Goal: Task Accomplishment & Management: Manage account settings

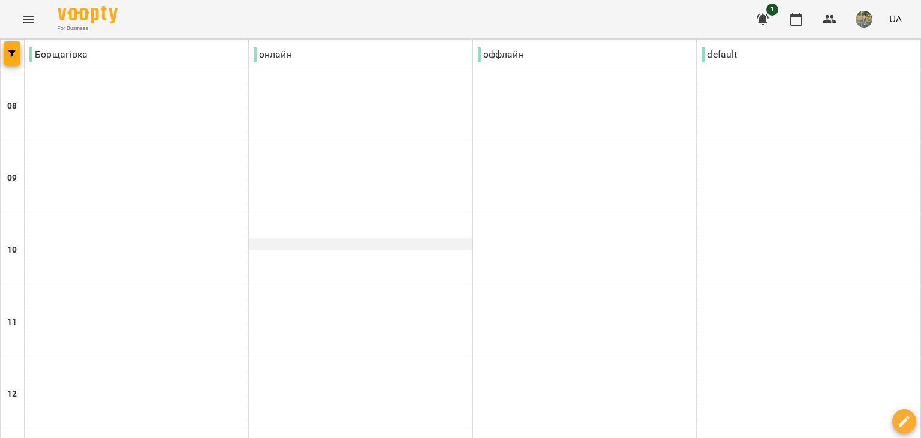
scroll to position [625, 0]
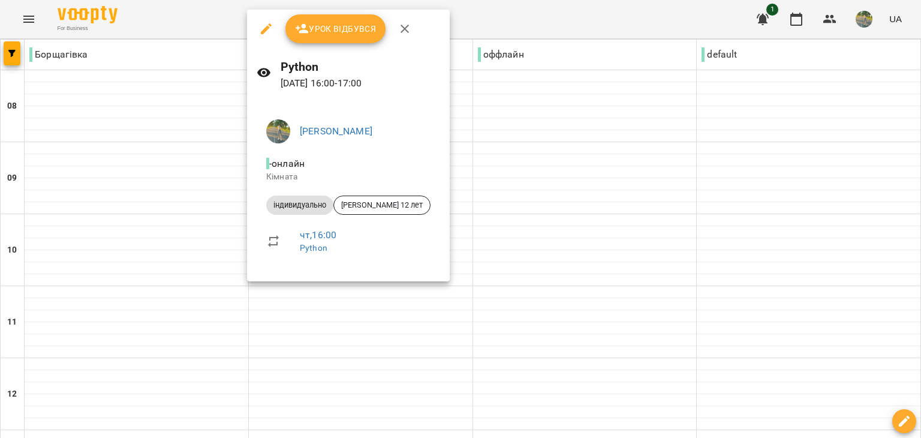
click at [334, 29] on span "Урок відбувся" at bounding box center [336, 29] width 82 height 14
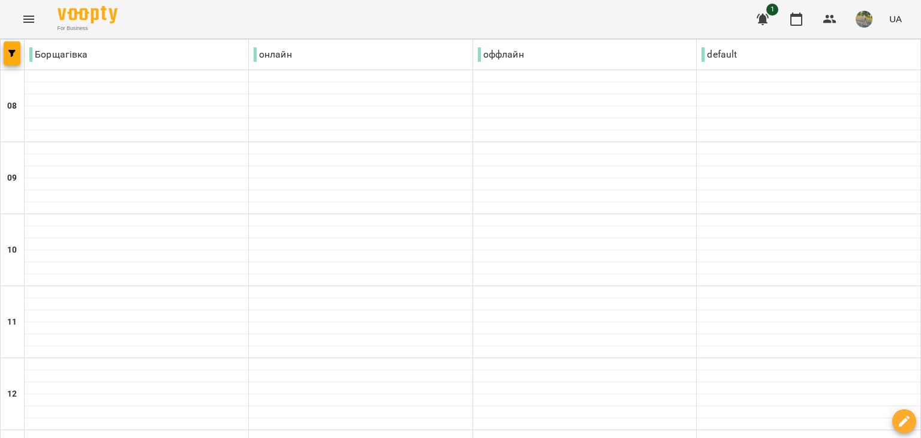
scroll to position [651, 0]
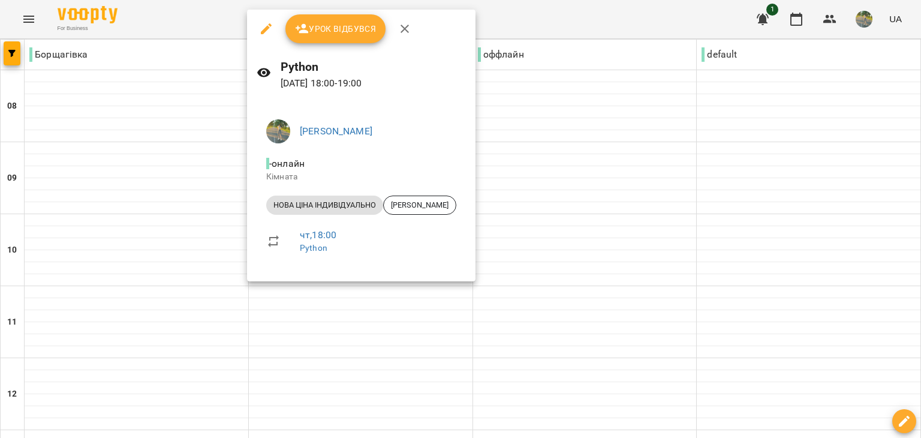
click at [317, 27] on span "Урок відбувся" at bounding box center [336, 29] width 82 height 14
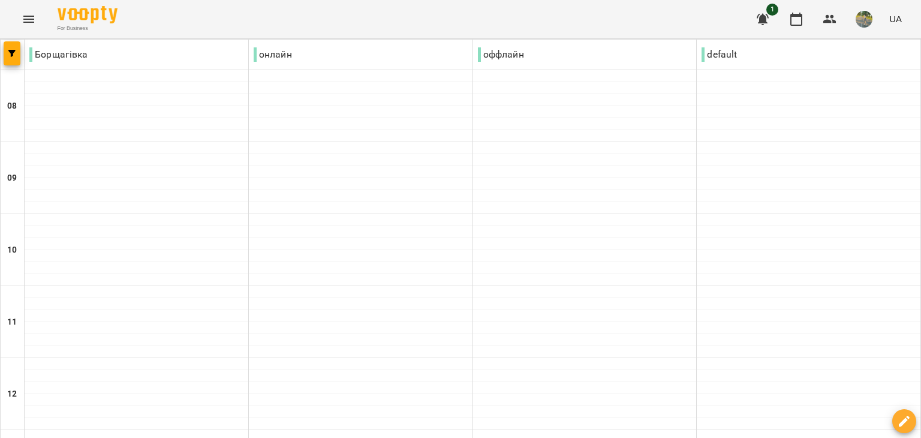
scroll to position [498, 0]
